Goal: Task Accomplishment & Management: Use online tool/utility

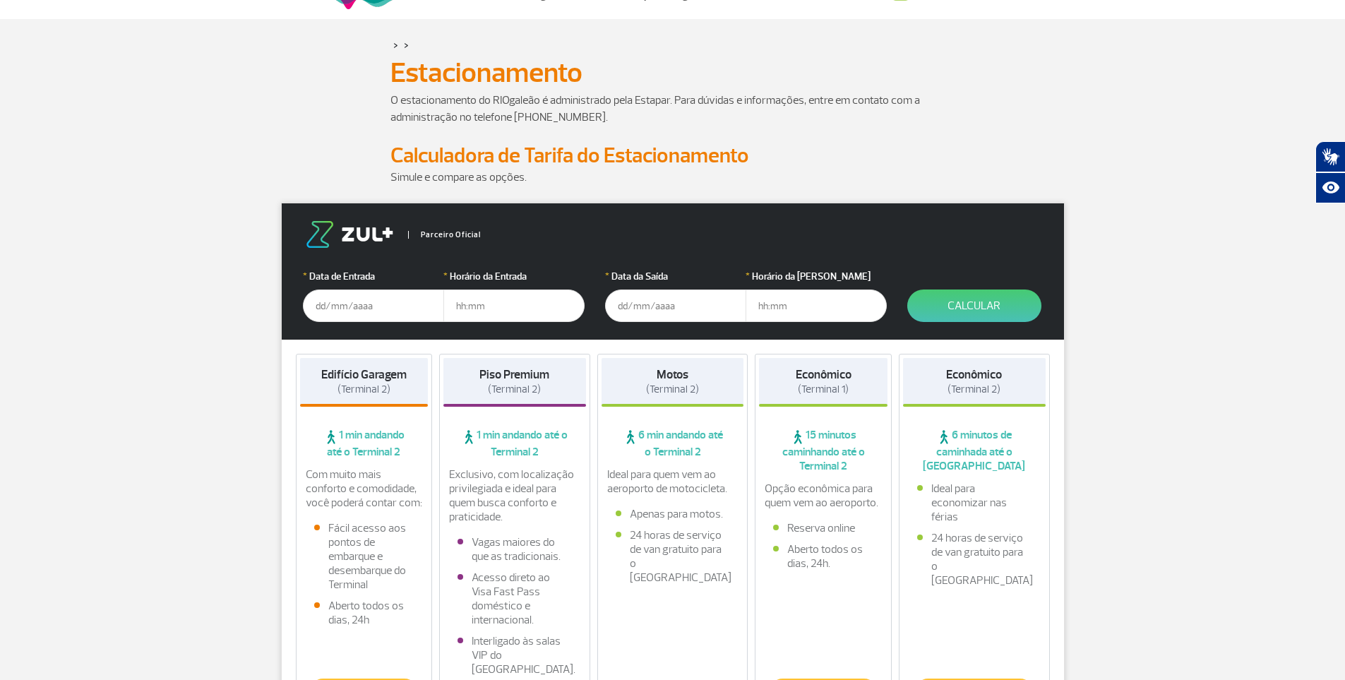
scroll to position [141, 0]
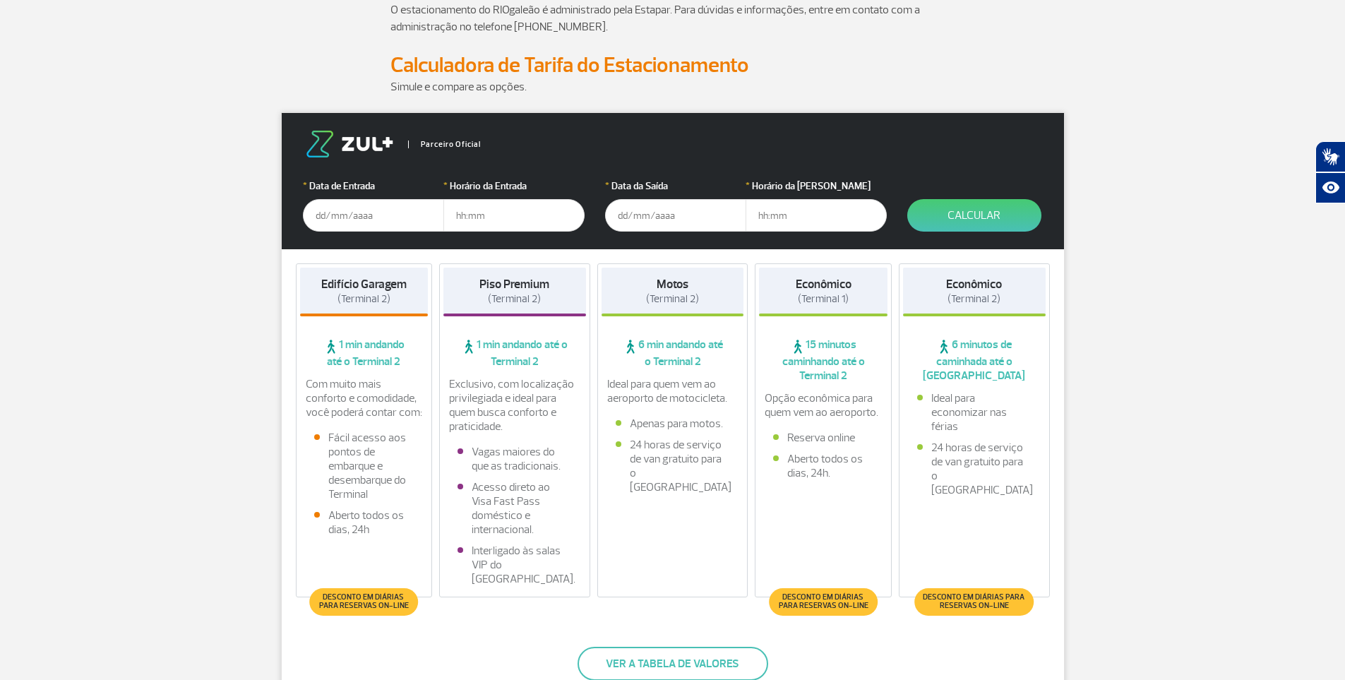
click at [374, 226] on input "text" at bounding box center [373, 215] width 141 height 32
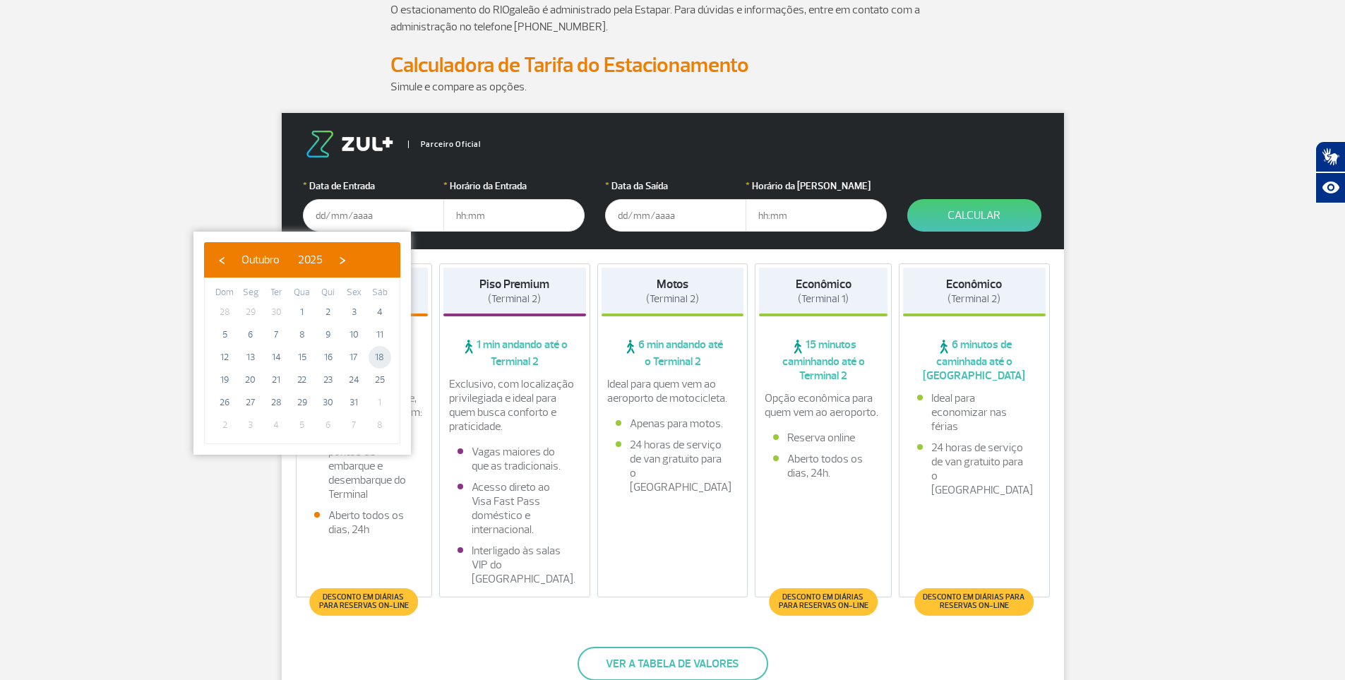
click at [387, 357] on span "18" at bounding box center [380, 357] width 23 height 23
type input "[DATE]"
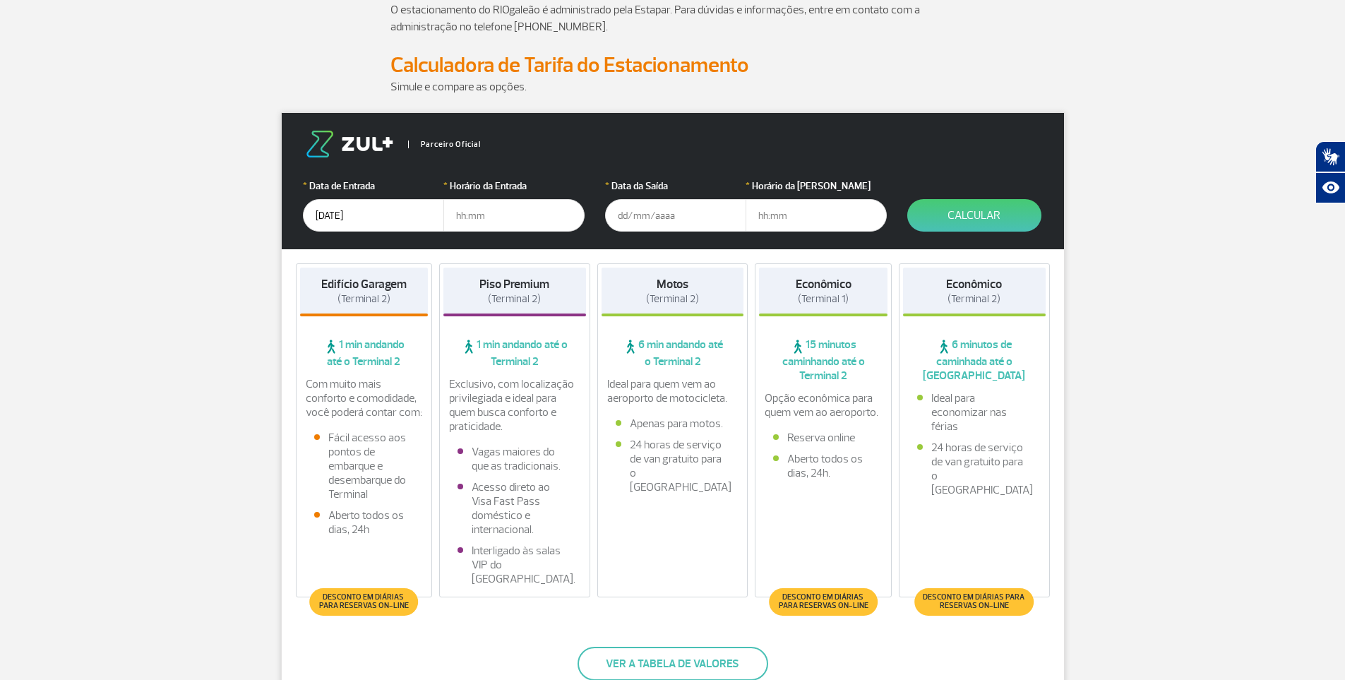
click at [520, 214] on input "text" at bounding box center [513, 215] width 141 height 32
click at [543, 210] on input "text" at bounding box center [513, 215] width 141 height 32
click at [694, 209] on input "text" at bounding box center [675, 215] width 141 height 32
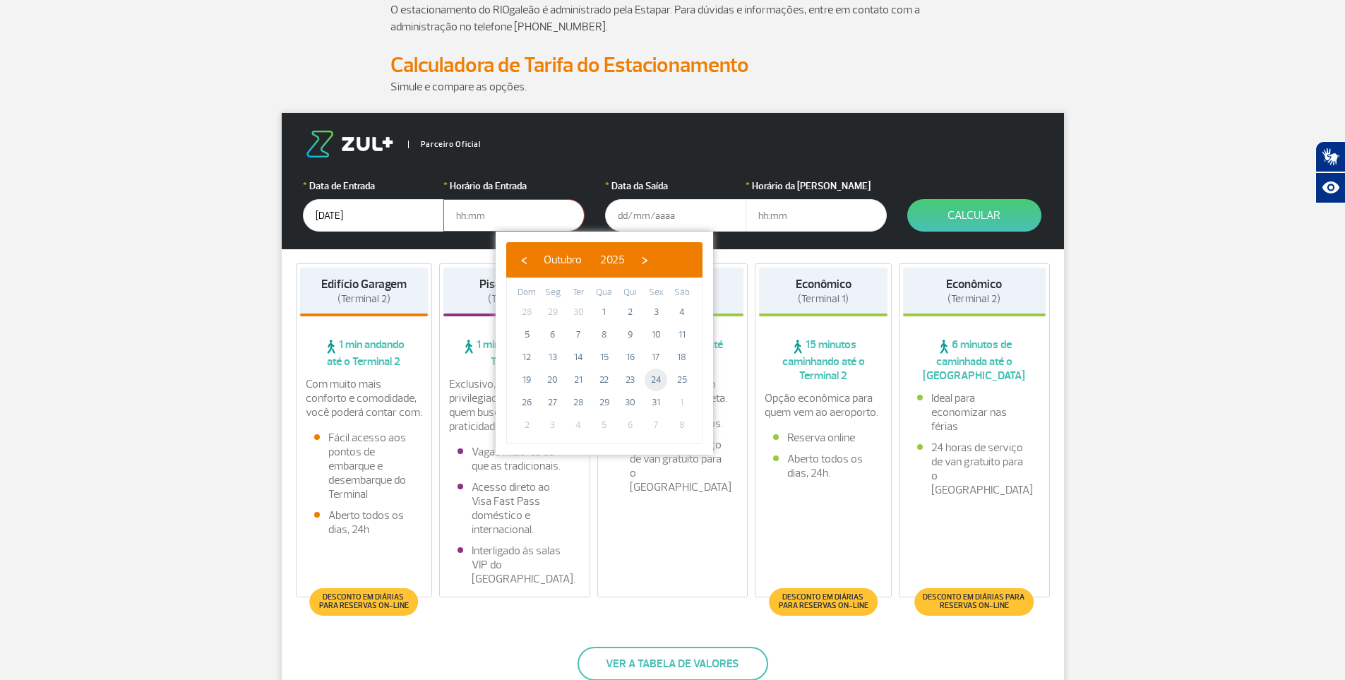
click at [654, 383] on span "24" at bounding box center [656, 380] width 23 height 23
type input "[DATE]"
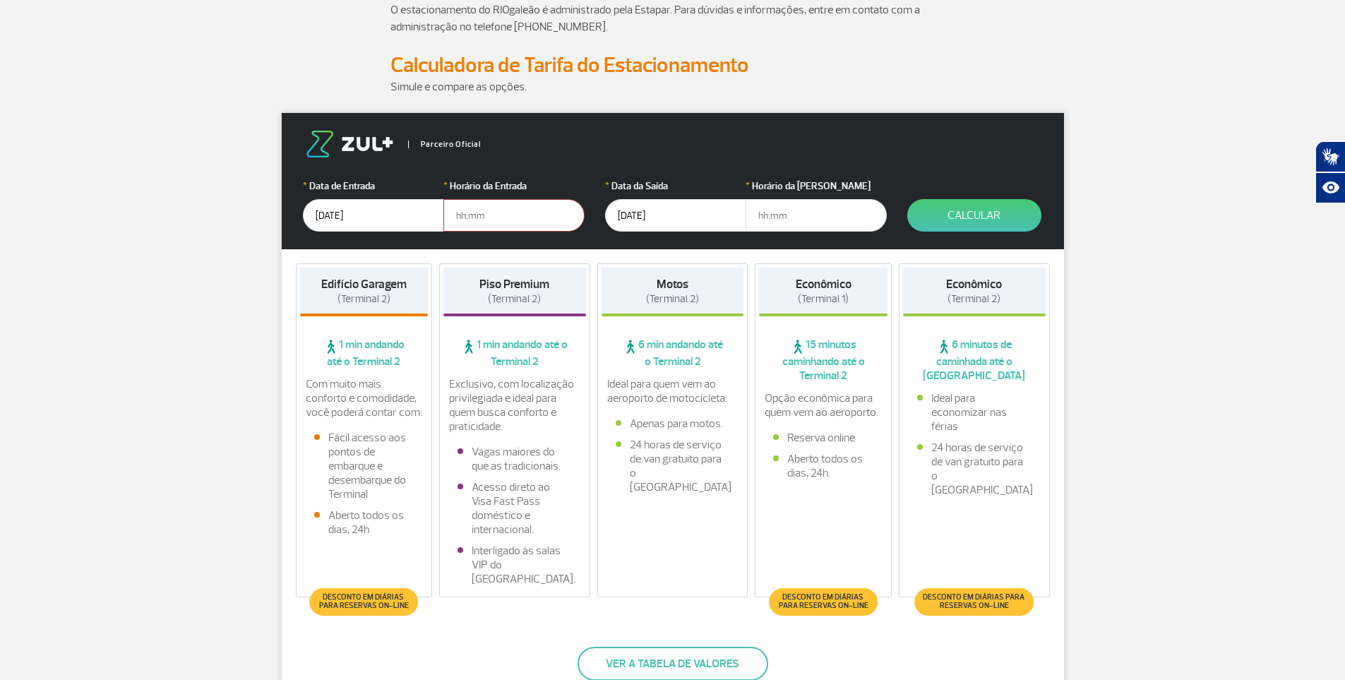
click at [507, 222] on input "text" at bounding box center [513, 215] width 141 height 32
type input "12:00"
click at [799, 206] on input "text" at bounding box center [816, 215] width 141 height 32
type input "20:00"
click at [1015, 220] on button "Calcular" at bounding box center [974, 215] width 134 height 32
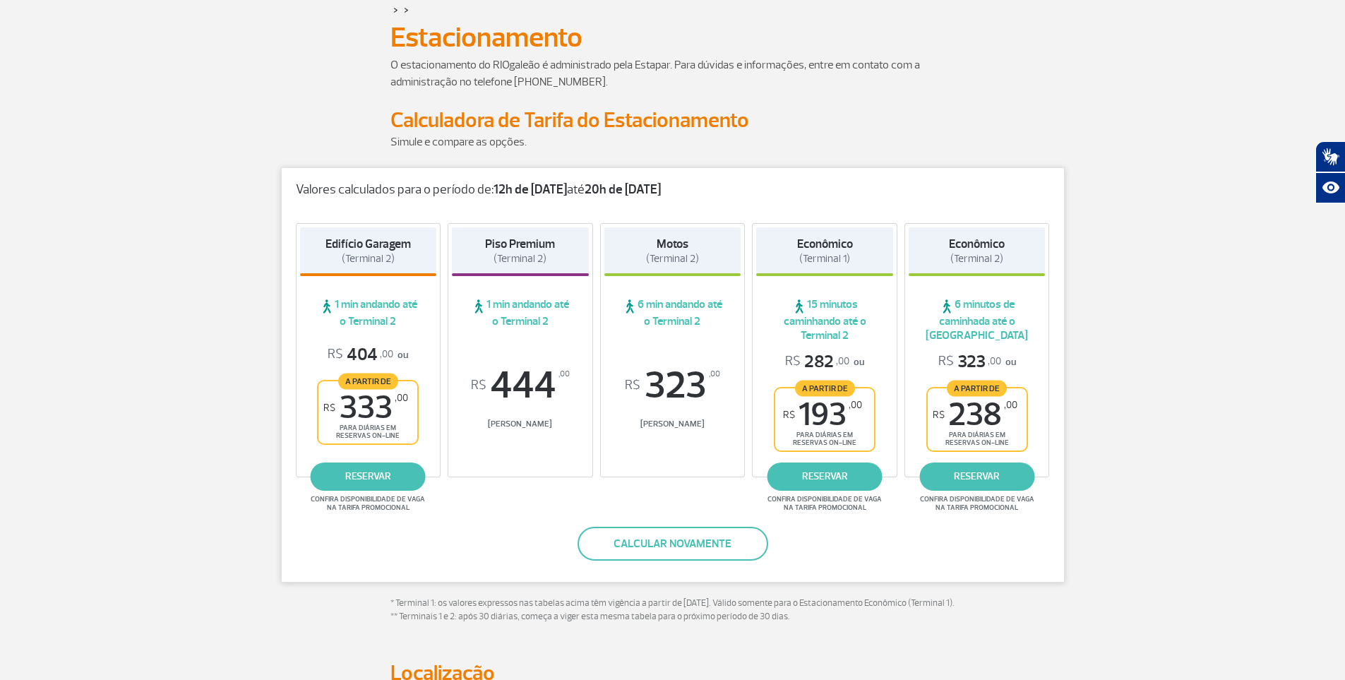
scroll to position [0, 0]
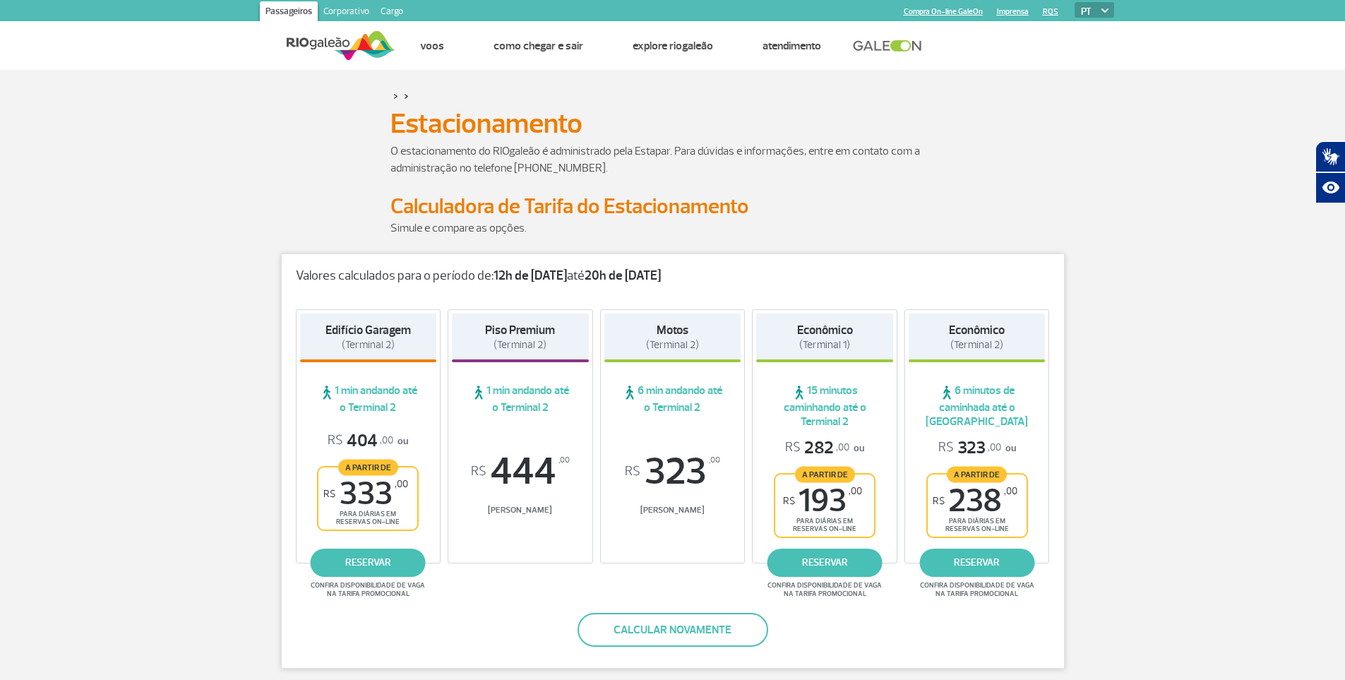
drag, startPoint x: 365, startPoint y: 348, endPoint x: 441, endPoint y: 356, distance: 76.0
click at [436, 356] on div "Edifício Garagem (Terminal 2)" at bounding box center [368, 338] width 137 height 49
click at [398, 343] on h4 "Edifício Garagem (Terminal 2)" at bounding box center [368, 337] width 85 height 29
drag, startPoint x: 427, startPoint y: 121, endPoint x: 599, endPoint y: 121, distance: 171.6
click at [597, 121] on h1 "Estacionamento" at bounding box center [672, 124] width 565 height 24
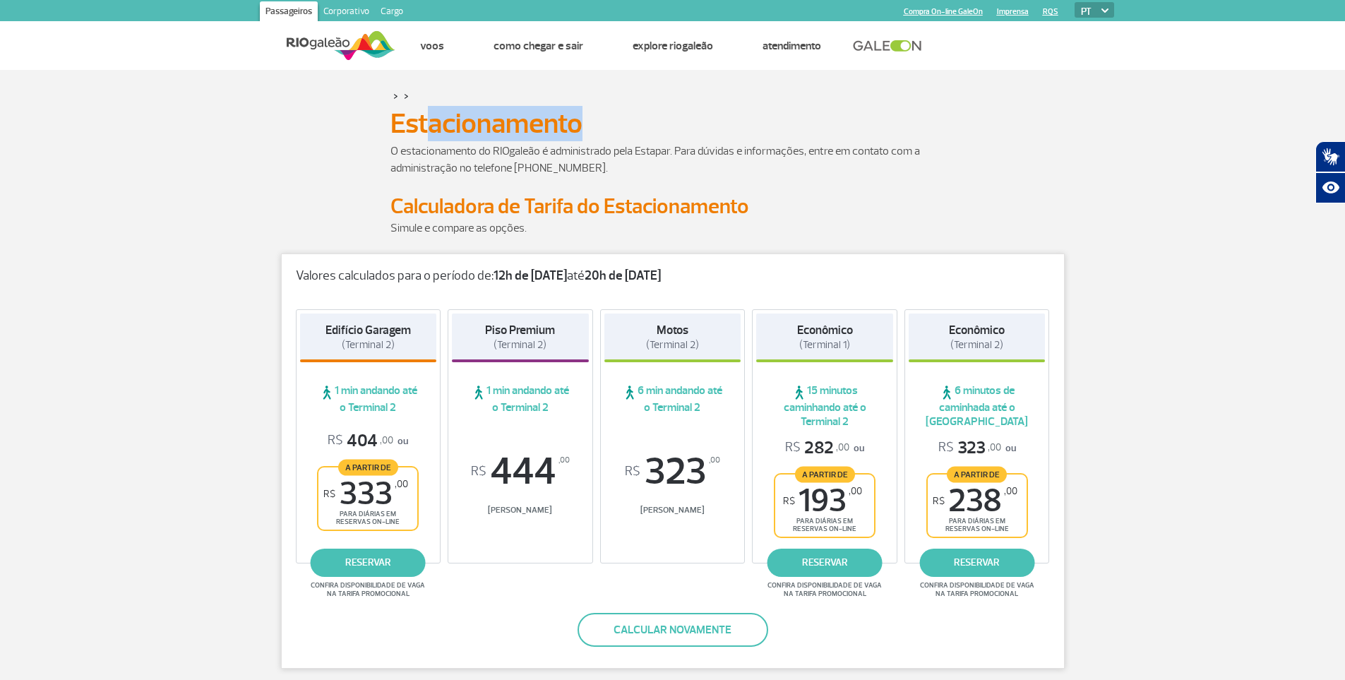
click at [599, 121] on h1 "Estacionamento" at bounding box center [672, 124] width 565 height 24
drag, startPoint x: 465, startPoint y: 148, endPoint x: 755, endPoint y: 153, distance: 289.6
click at [746, 153] on p "O estacionamento do RIOgaleão é administrado pela Estapar. Para dúvidas e infor…" at bounding box center [672, 160] width 565 height 34
click at [772, 153] on p "O estacionamento do RIOgaleão é administrado pela Estapar. Para dúvidas e infor…" at bounding box center [672, 160] width 565 height 34
click at [887, 153] on p "O estacionamento do RIOgaleão é administrado pela Estapar. Para dúvidas e infor…" at bounding box center [672, 160] width 565 height 34
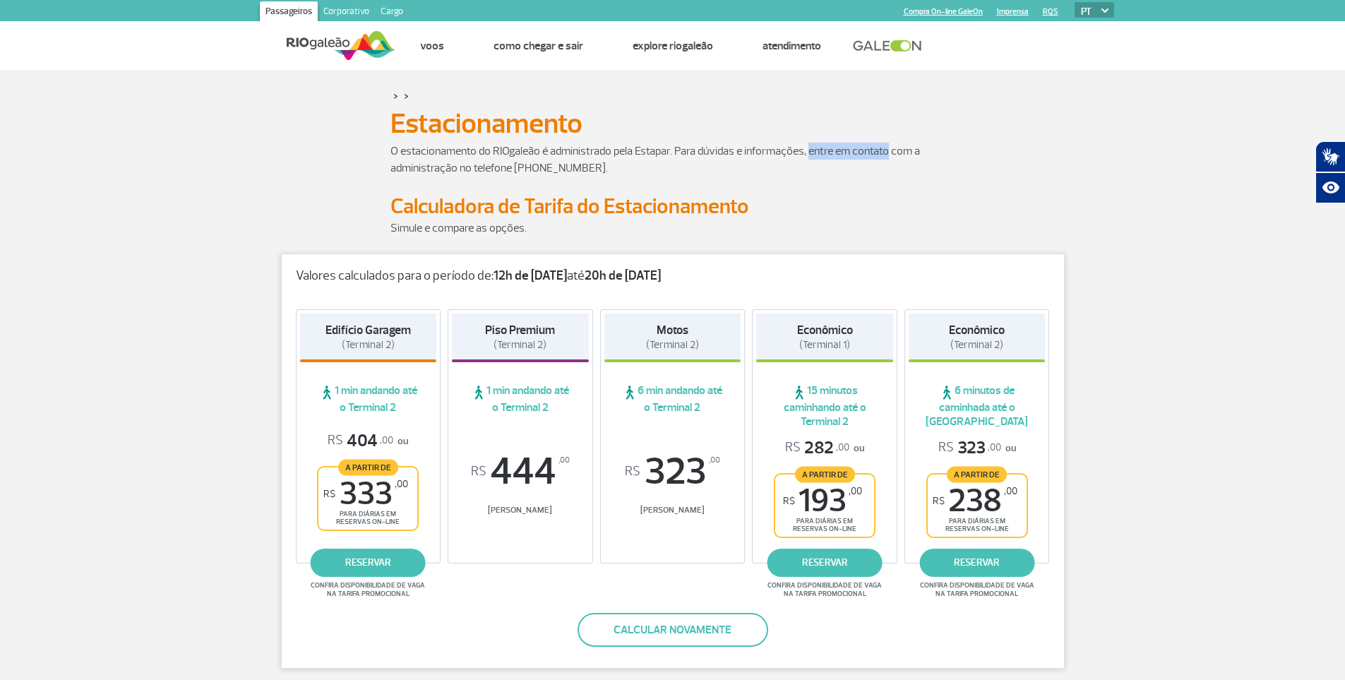
click at [888, 153] on p "O estacionamento do RIOgaleão é administrado pela Estapar. Para dúvidas e infor…" at bounding box center [672, 160] width 565 height 34
drag, startPoint x: 524, startPoint y: 217, endPoint x: 664, endPoint y: 217, distance: 139.8
click at [655, 217] on h2 "Calculadora de Tarifa do Estacionamento" at bounding box center [672, 206] width 565 height 26
click at [664, 217] on h2 "Calculadora de Tarifa do Estacionamento" at bounding box center [672, 206] width 565 height 26
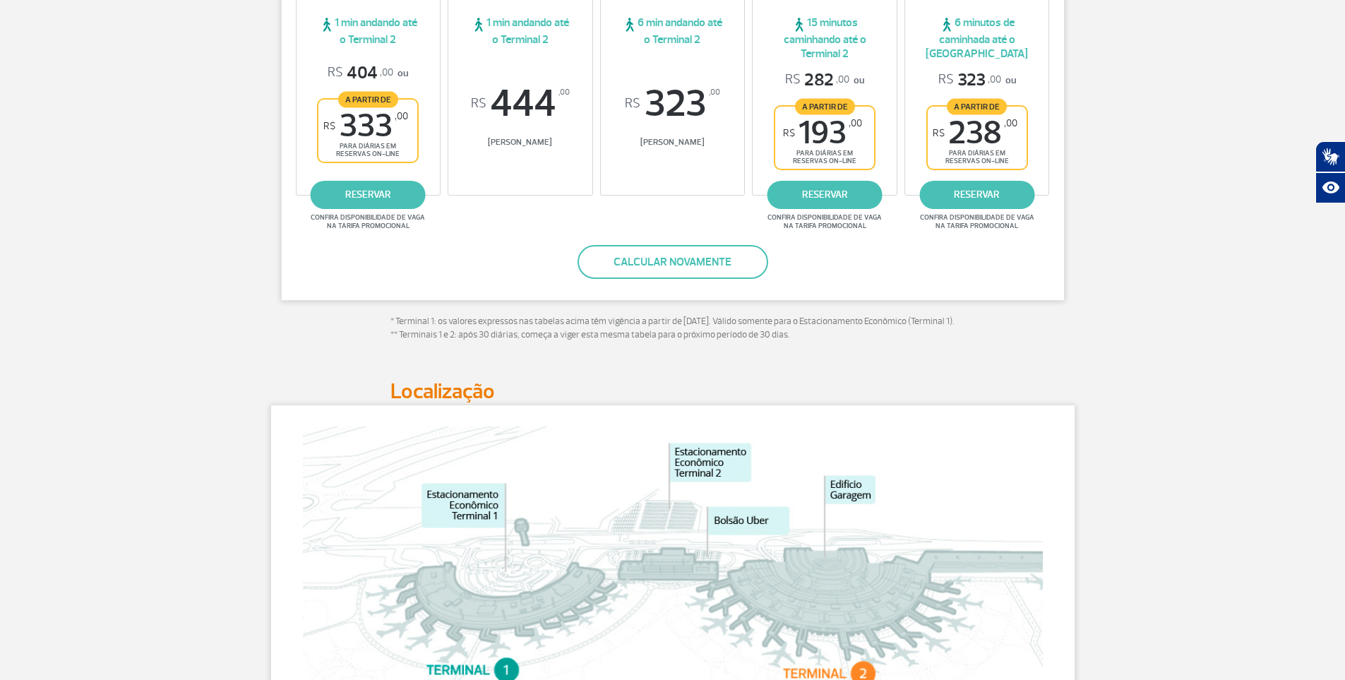
scroll to position [565, 0]
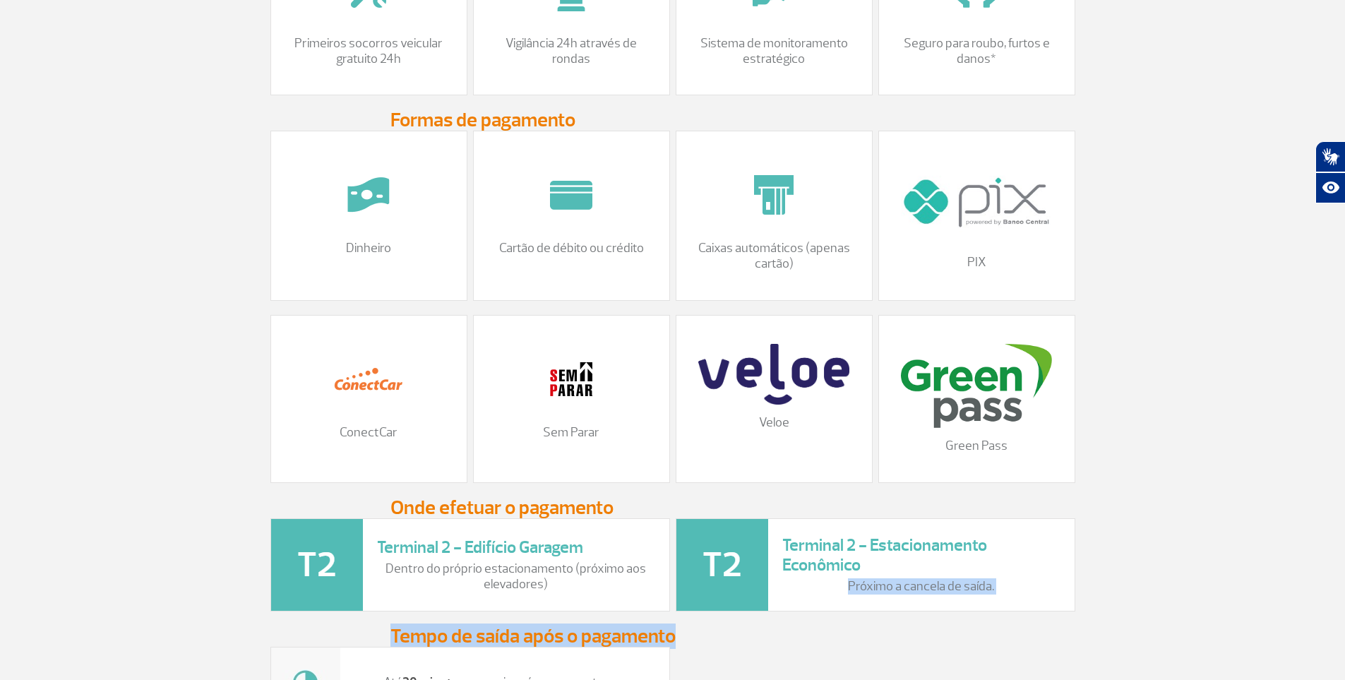
drag, startPoint x: 1344, startPoint y: 571, endPoint x: 1350, endPoint y: 640, distance: 69.4
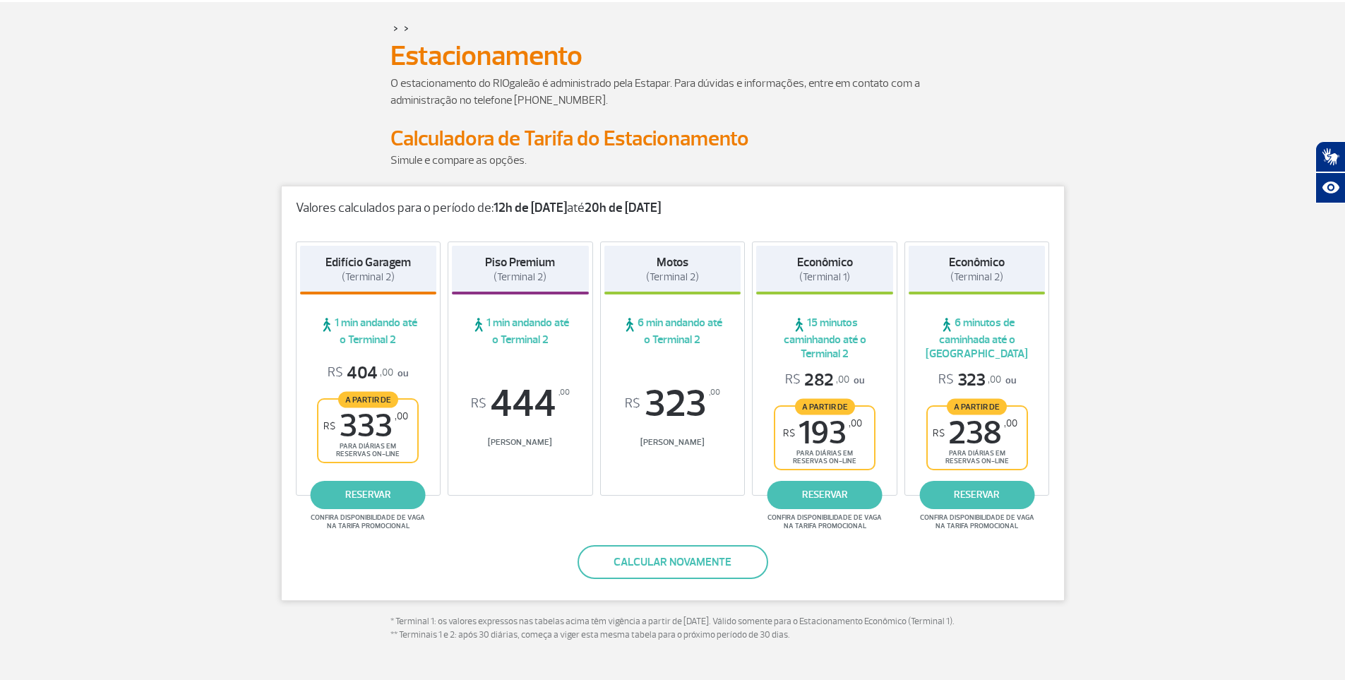
scroll to position [0, 0]
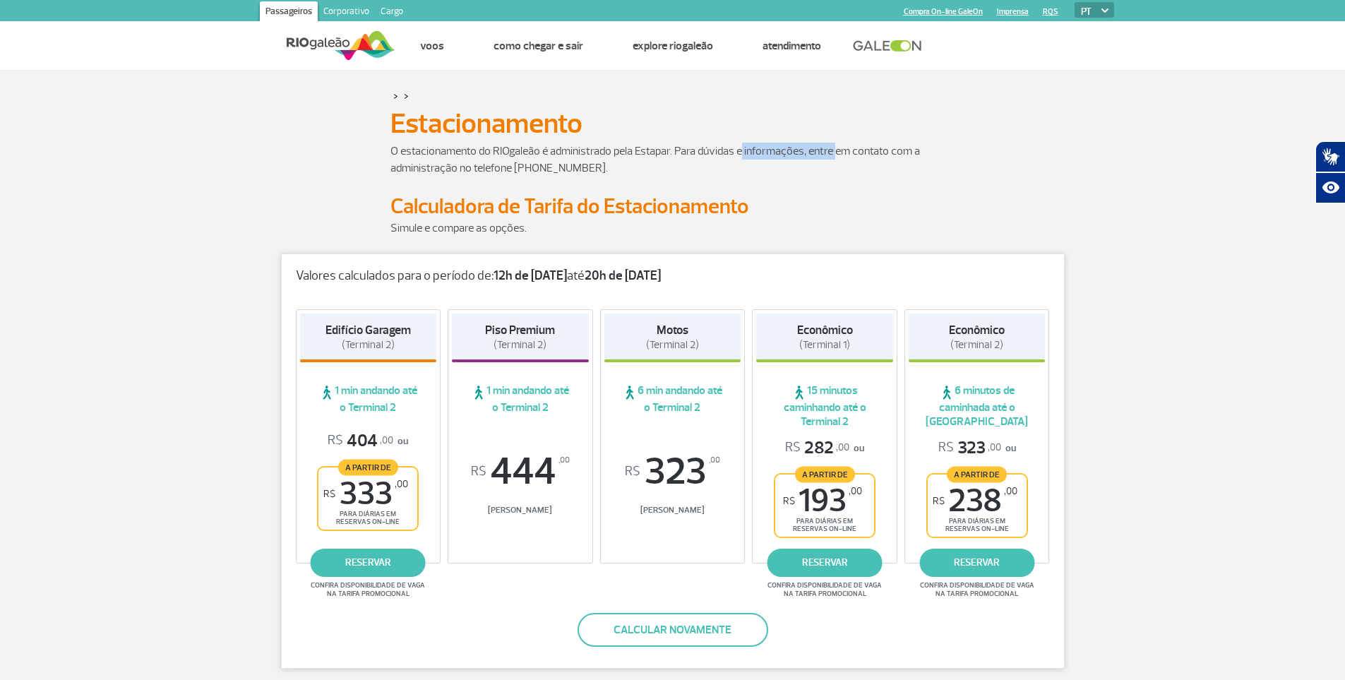
drag, startPoint x: 741, startPoint y: 148, endPoint x: 852, endPoint y: 148, distance: 110.2
click at [850, 148] on p "O estacionamento do RIOgaleão é administrado pela Estapar. Para dúvidas e infor…" at bounding box center [672, 160] width 565 height 34
click at [854, 148] on p "O estacionamento do RIOgaleão é administrado pela Estapar. Para dúvidas e infor…" at bounding box center [672, 160] width 565 height 34
drag, startPoint x: 464, startPoint y: 170, endPoint x: 577, endPoint y: 171, distance: 113.0
click at [573, 171] on p "O estacionamento do RIOgaleão é administrado pela Estapar. Para dúvidas e infor…" at bounding box center [672, 160] width 565 height 34
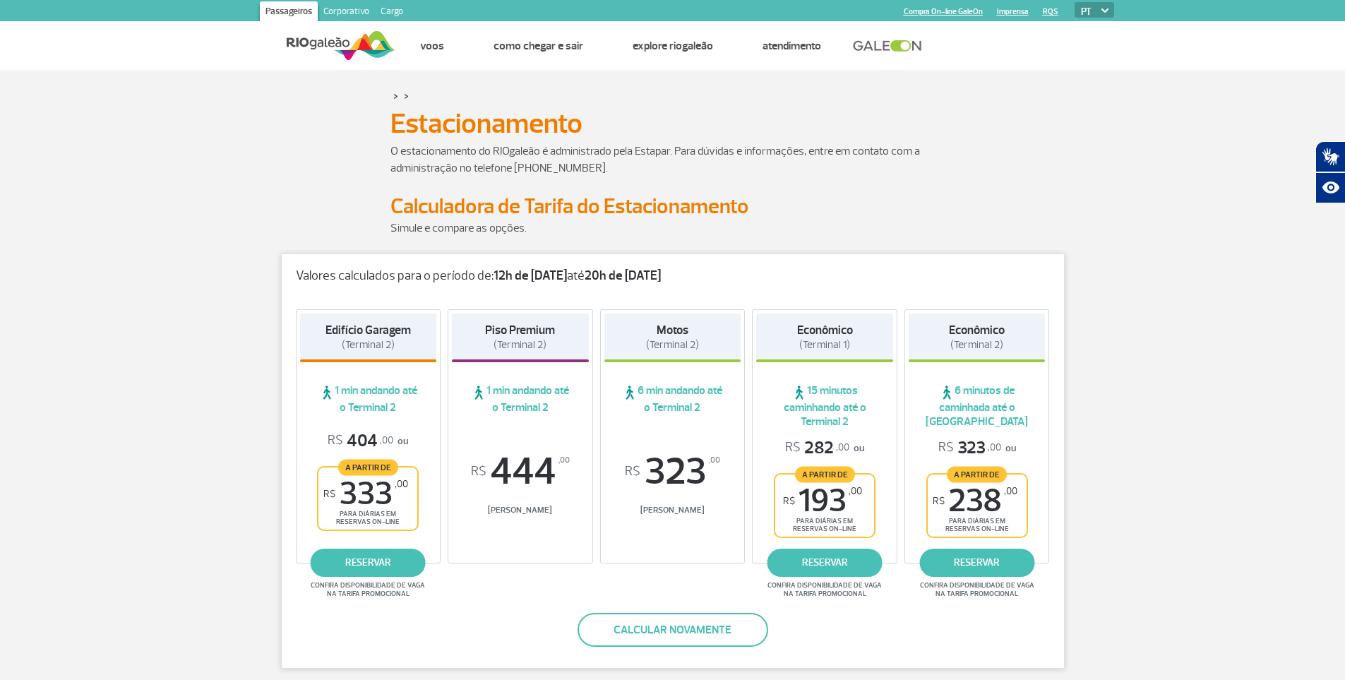
click at [581, 171] on p "O estacionamento do RIOgaleão é administrado pela Estapar. Para dúvidas e infor…" at bounding box center [672, 160] width 565 height 34
drag, startPoint x: 665, startPoint y: 145, endPoint x: 768, endPoint y: 147, distance: 103.1
click at [752, 144] on p "O estacionamento do RIOgaleão é administrado pela Estapar. Para dúvidas e infor…" at bounding box center [672, 160] width 565 height 34
click at [768, 147] on p "O estacionamento do RIOgaleão é administrado pela Estapar. Para dúvidas e infor…" at bounding box center [672, 160] width 565 height 34
drag, startPoint x: 729, startPoint y: 141, endPoint x: 744, endPoint y: 142, distance: 14.8
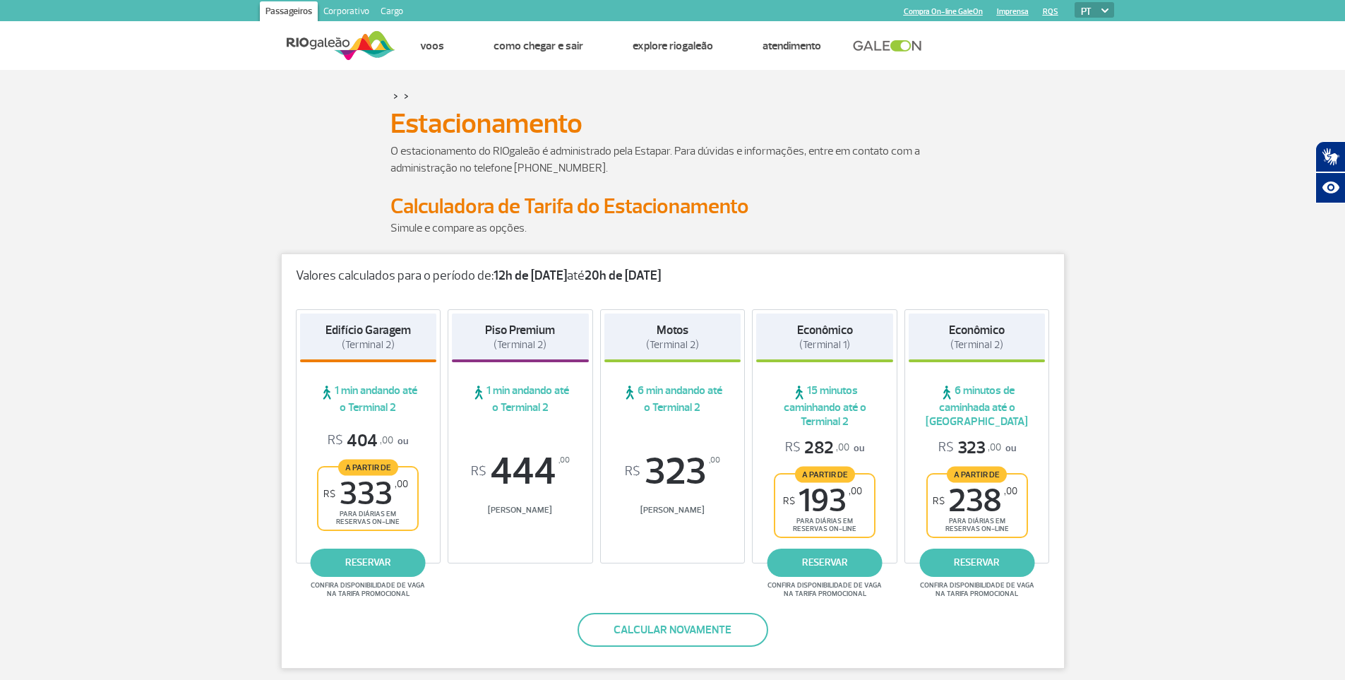
click at [744, 142] on div "Estacionamento Estacionamento" at bounding box center [673, 124] width 784 height 38
